Goal: Transaction & Acquisition: Purchase product/service

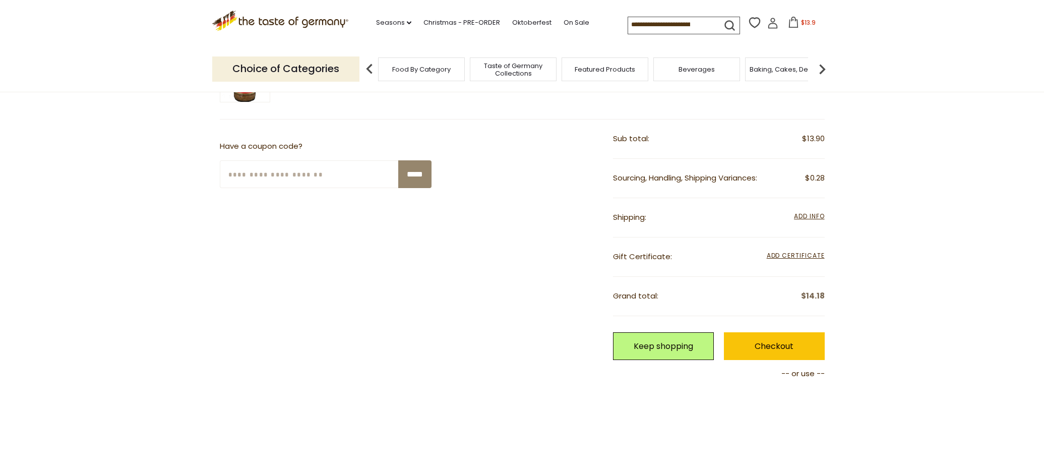
scroll to position [182, 0]
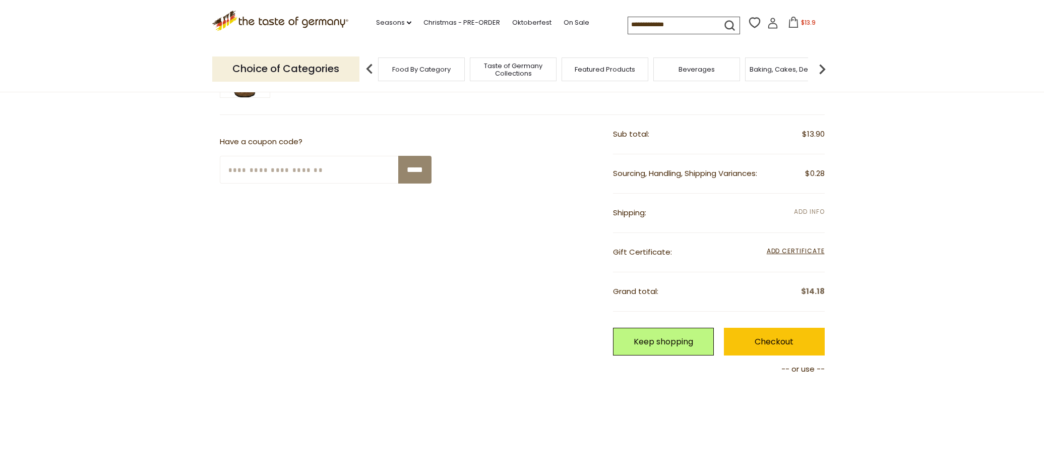
click at [806, 207] on span "Add Info" at bounding box center [809, 211] width 30 height 9
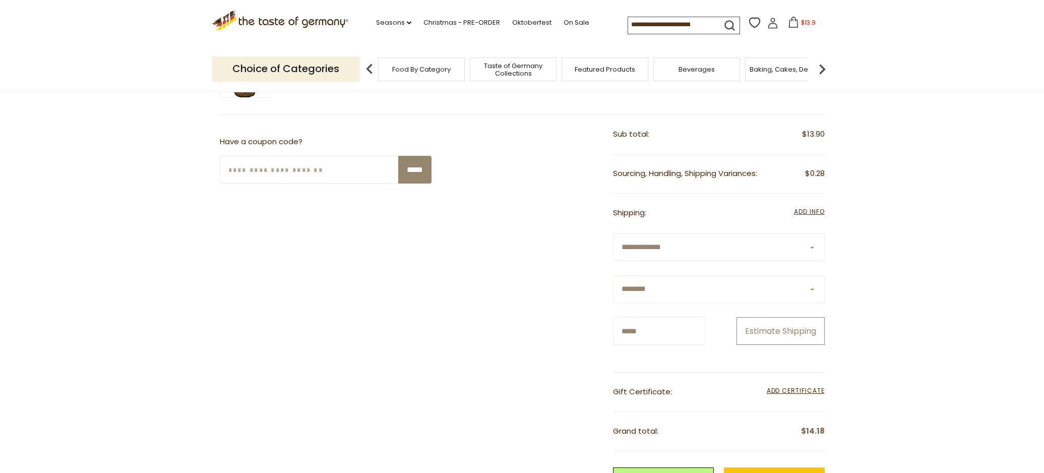
click at [757, 345] on button "Estimate Shipping" at bounding box center [780, 331] width 88 height 28
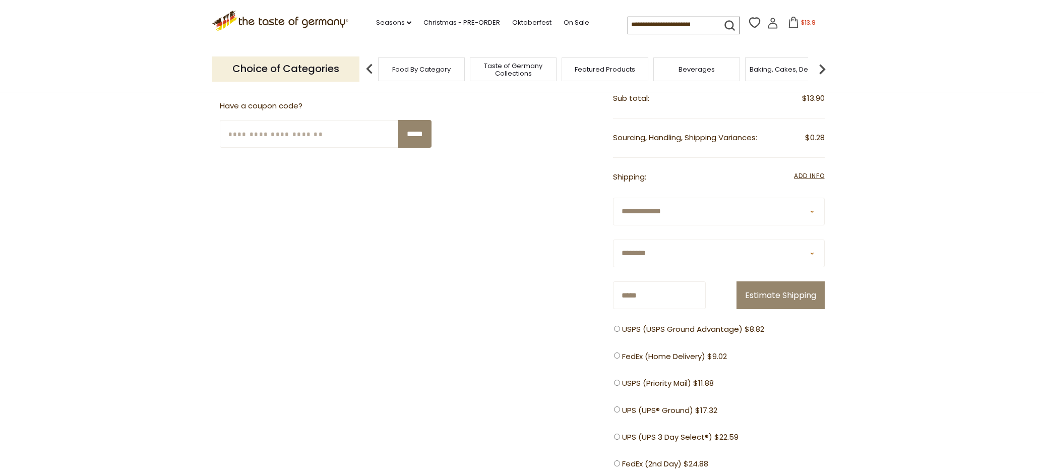
scroll to position [215, 0]
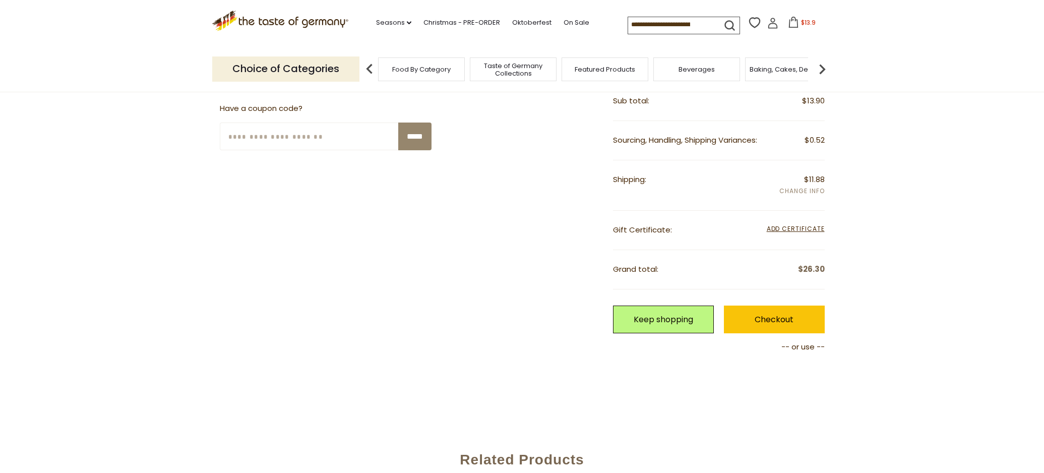
click at [801, 191] on span "Add Info" at bounding box center [801, 191] width 45 height 11
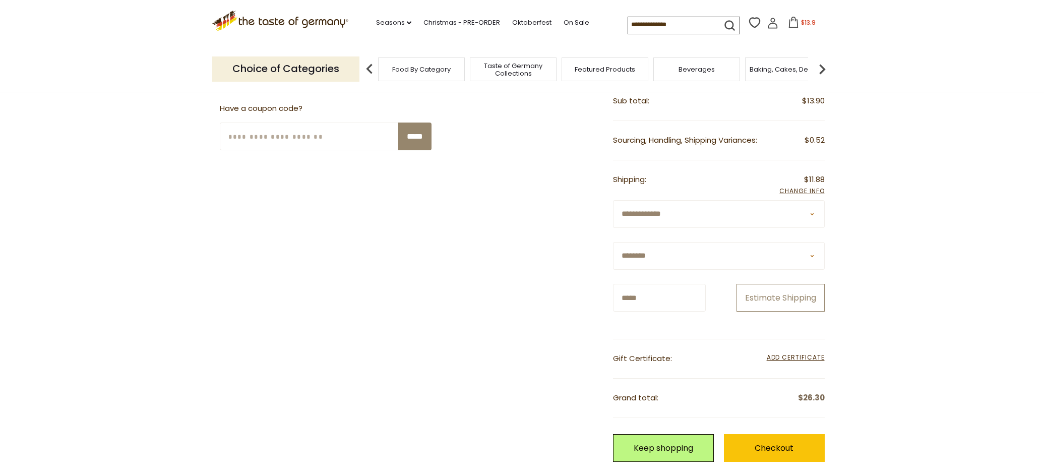
click at [756, 312] on button "Estimate Shipping" at bounding box center [780, 298] width 88 height 28
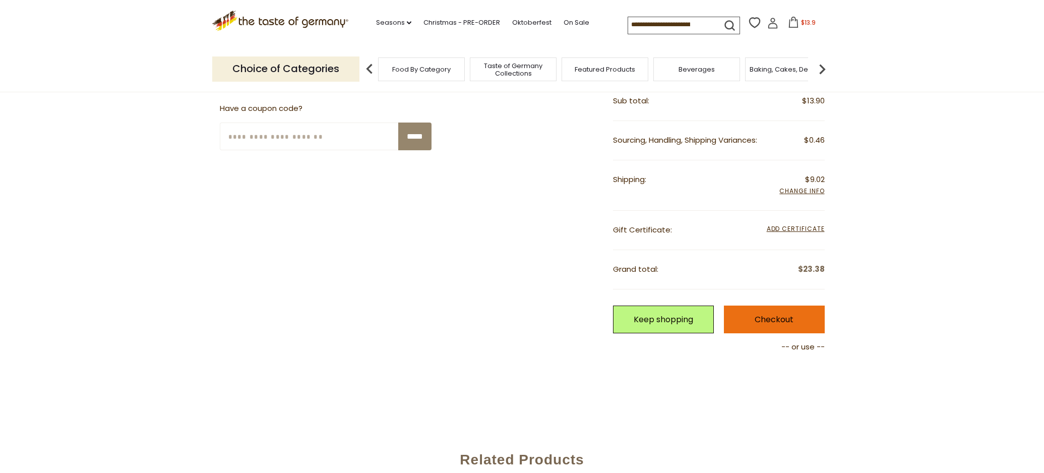
click at [771, 320] on link "Checkout" at bounding box center [774, 319] width 101 height 28
